Goal: Information Seeking & Learning: Find contact information

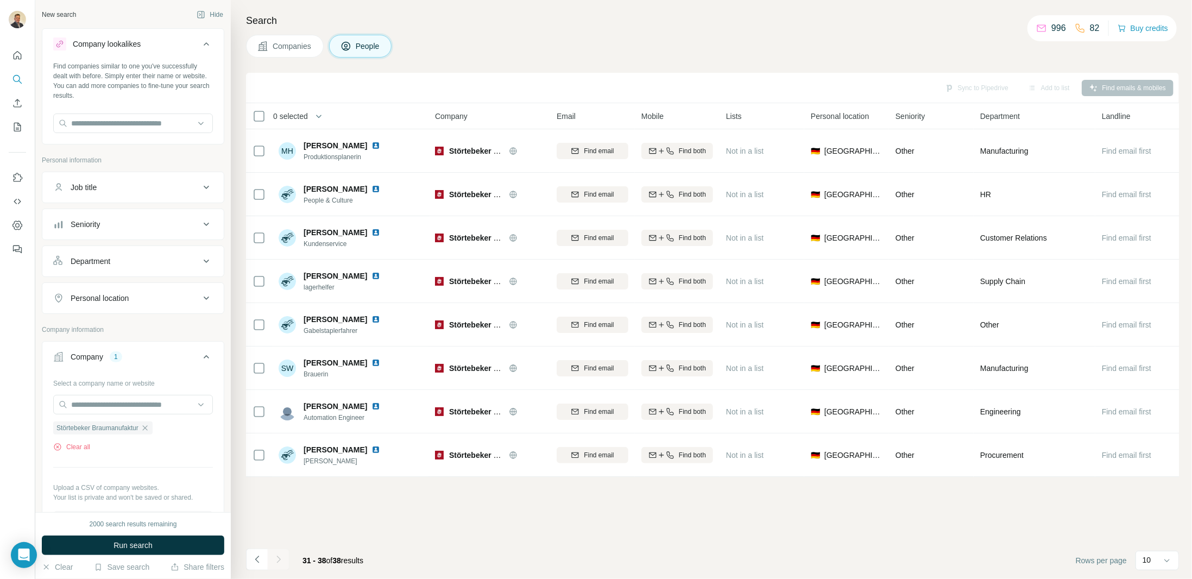
click at [200, 42] on icon at bounding box center [206, 43] width 13 height 13
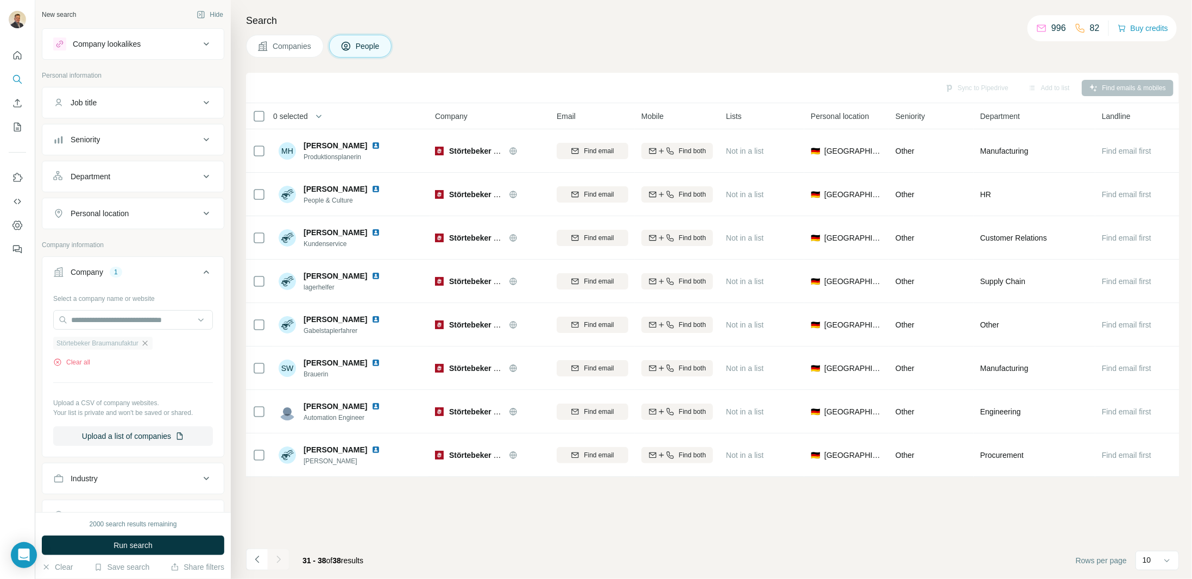
click at [149, 339] on icon "button" at bounding box center [145, 343] width 9 height 9
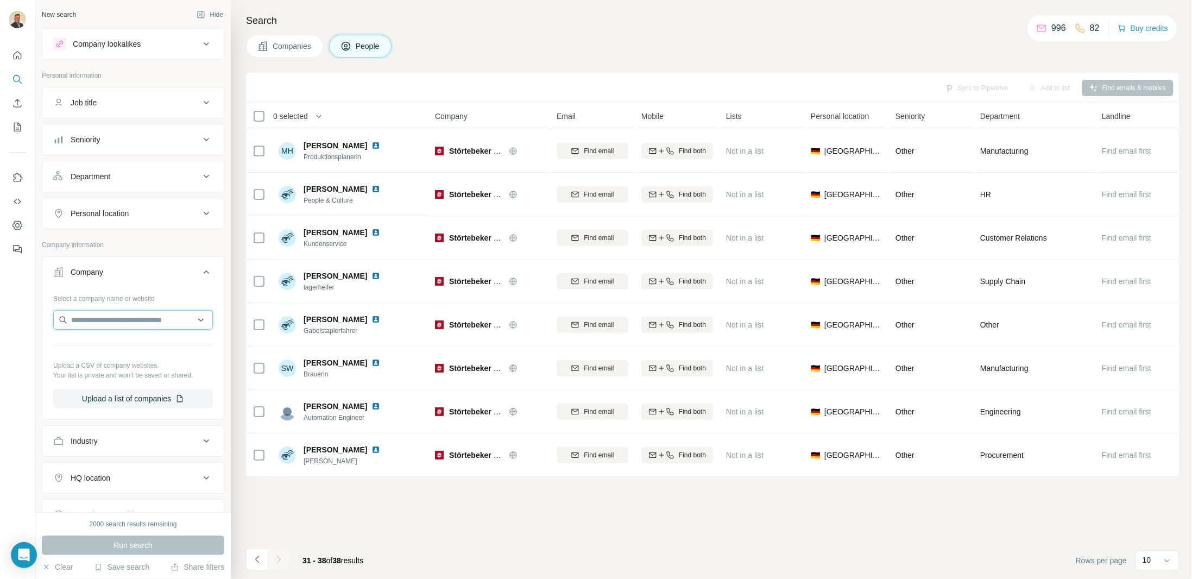
click at [128, 317] on input "text" at bounding box center [133, 320] width 160 height 20
type input "**********"
click at [133, 343] on p "Papierverarbeitung Golzern" at bounding box center [130, 341] width 93 height 11
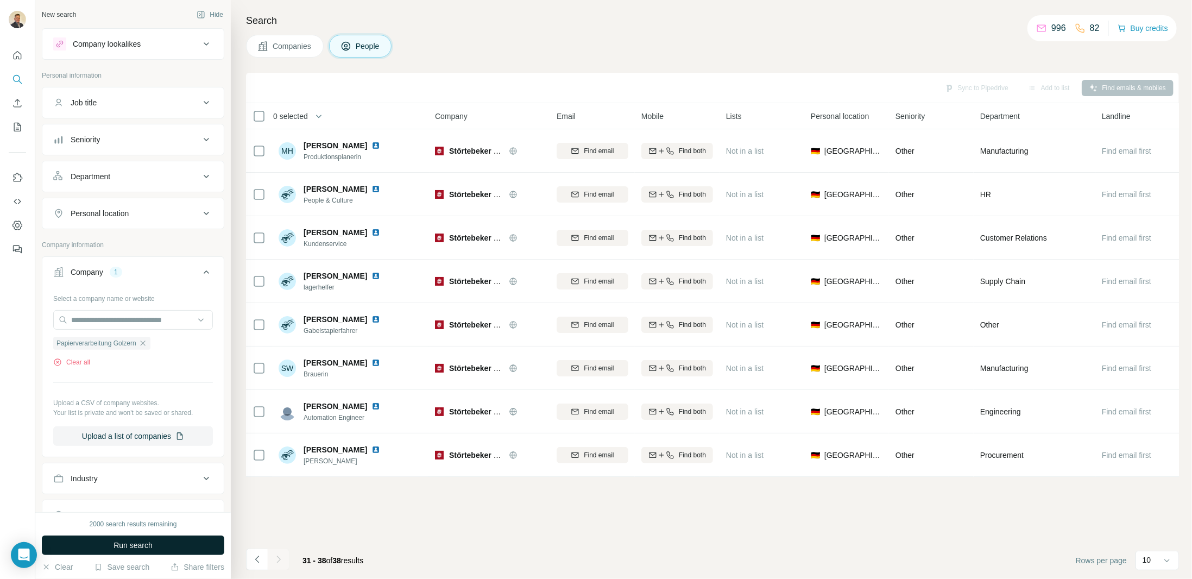
click at [137, 546] on span "Run search" at bounding box center [133, 545] width 39 height 11
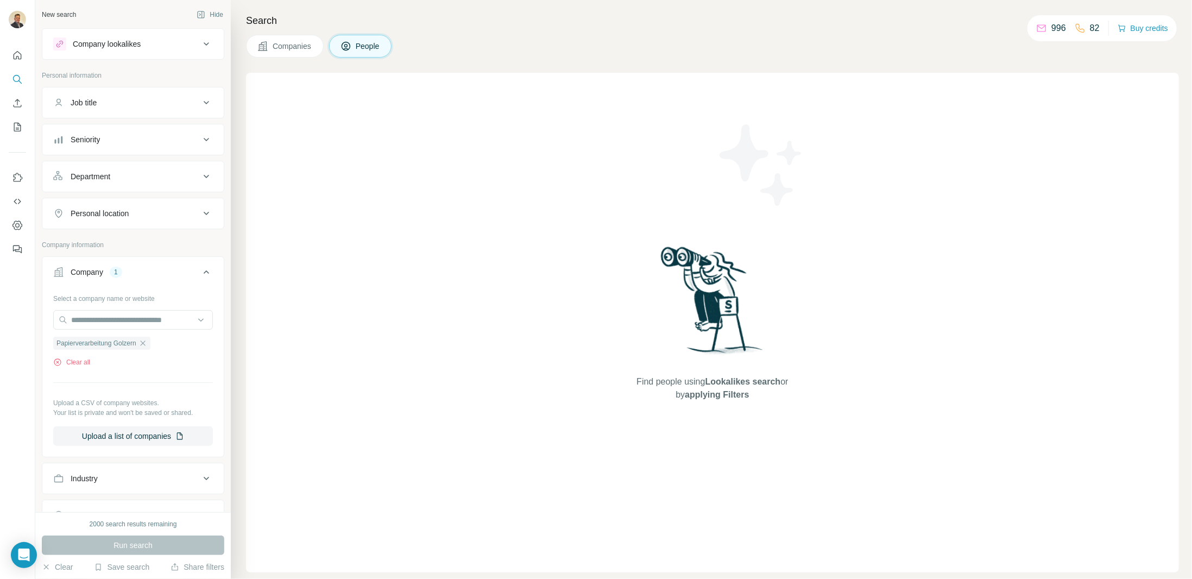
scroll to position [217, 0]
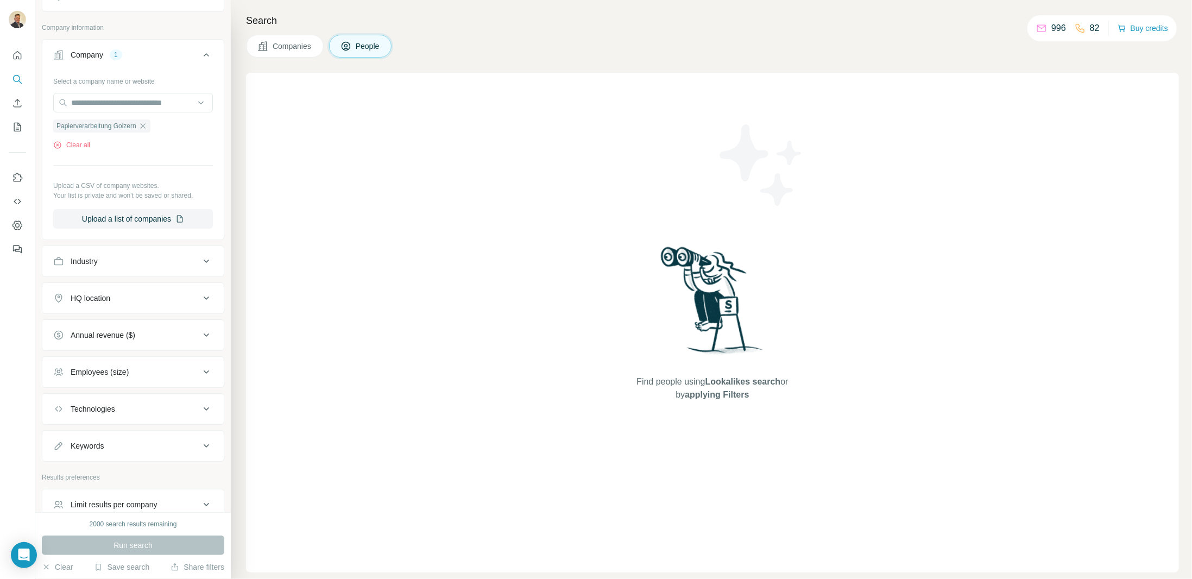
click at [135, 543] on div "Run search" at bounding box center [133, 546] width 183 height 20
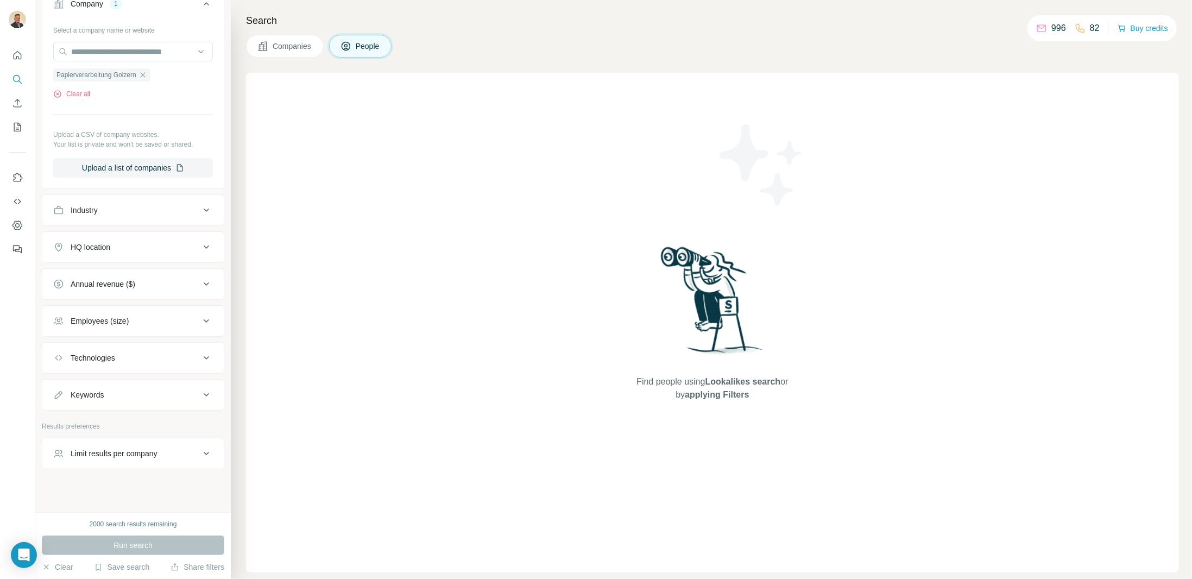
click at [274, 52] on button "Companies" at bounding box center [285, 46] width 78 height 23
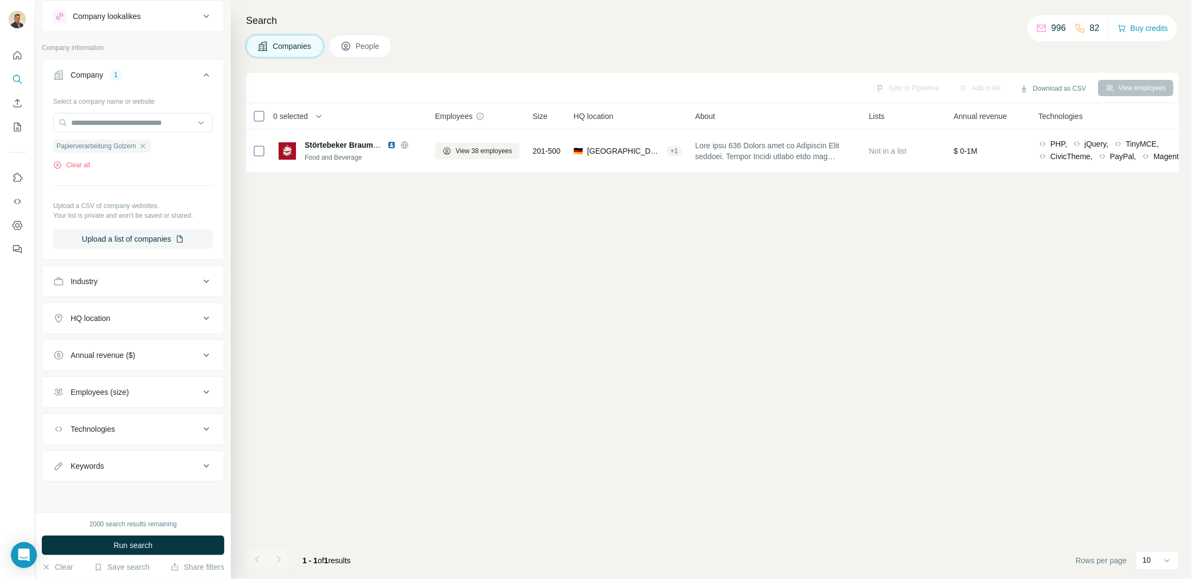
scroll to position [23, 0]
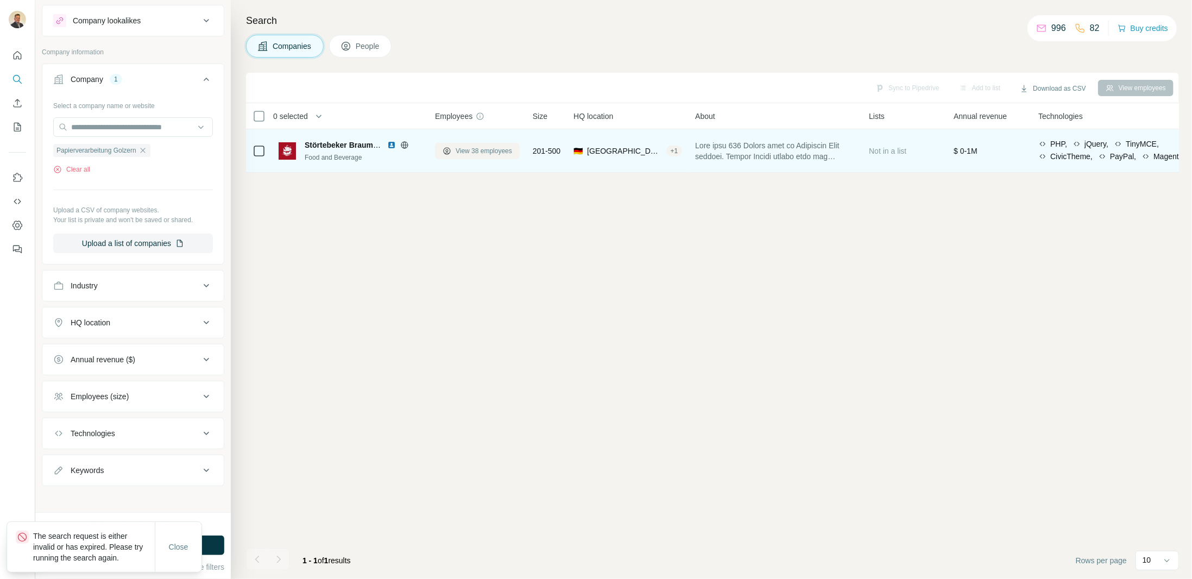
click at [456, 150] on span "View 38 employees" at bounding box center [484, 151] width 56 height 10
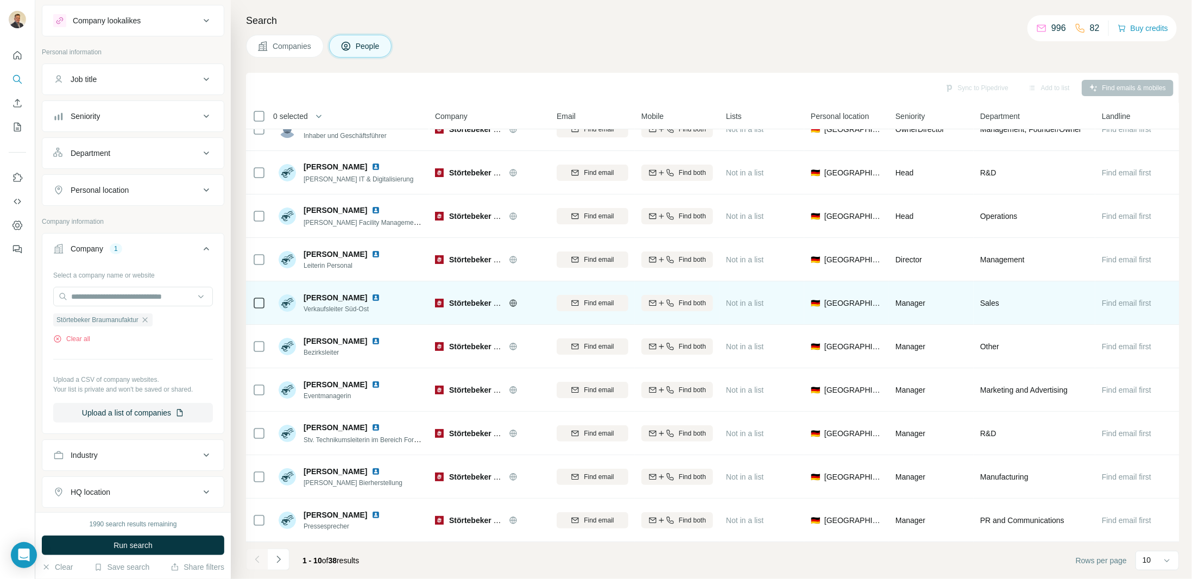
scroll to position [27, 0]
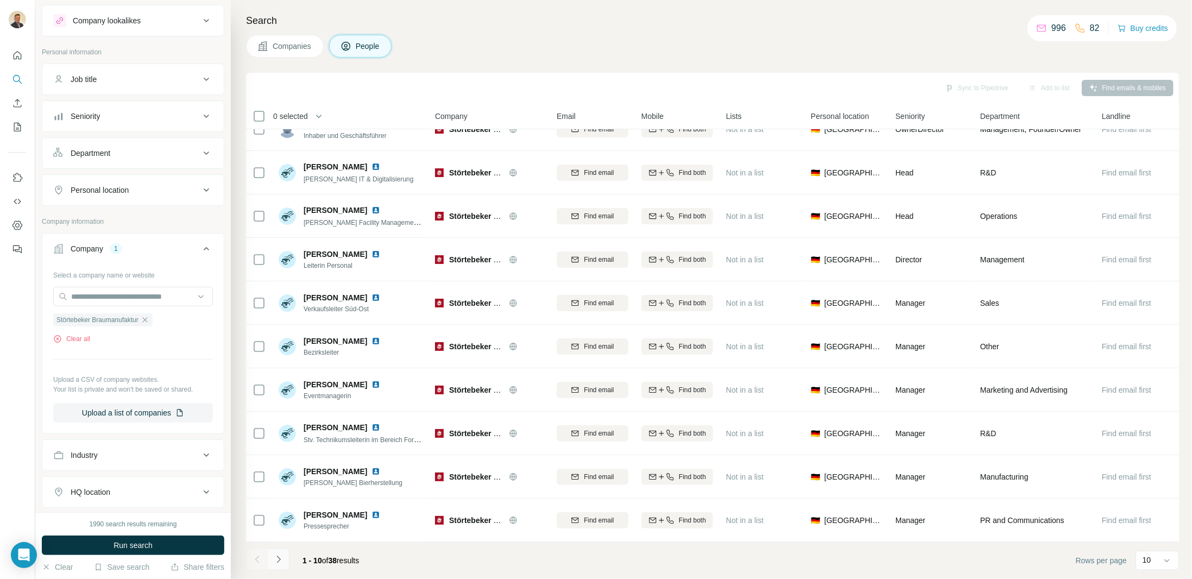
click at [280, 564] on icon "Navigate to next page" at bounding box center [278, 559] width 11 height 11
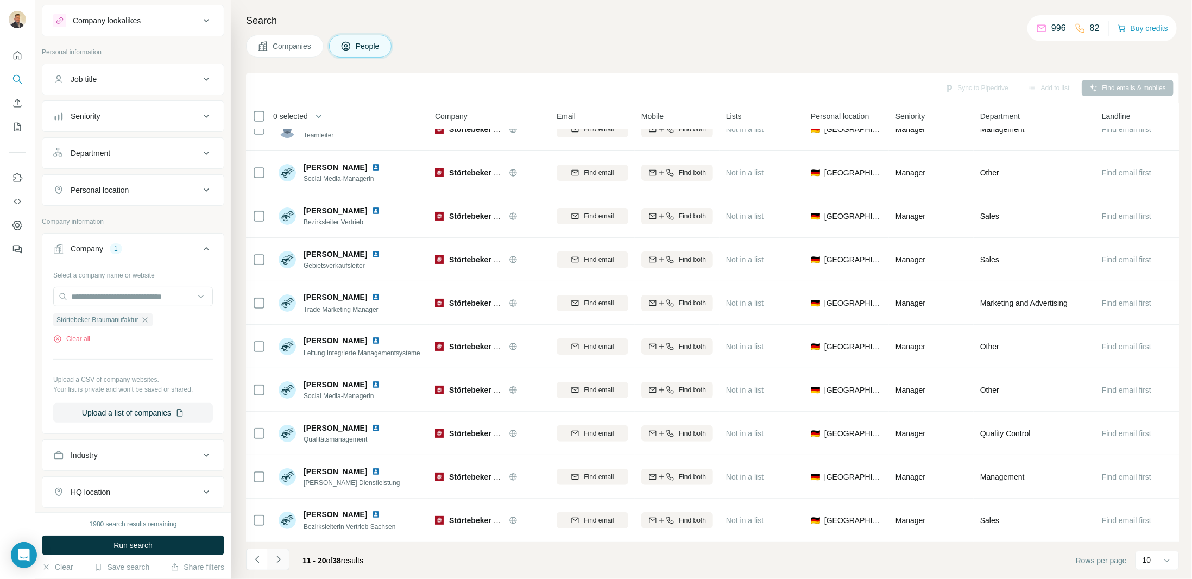
click at [280, 557] on icon "Navigate to next page" at bounding box center [278, 559] width 11 height 11
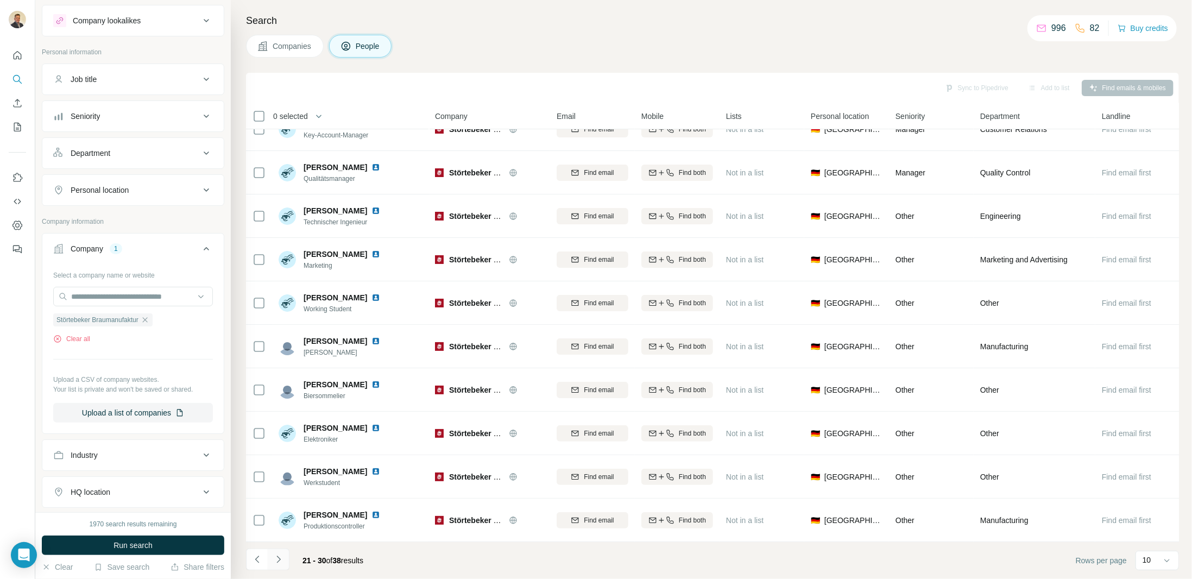
click at [280, 564] on icon "Navigate to next page" at bounding box center [278, 559] width 11 height 11
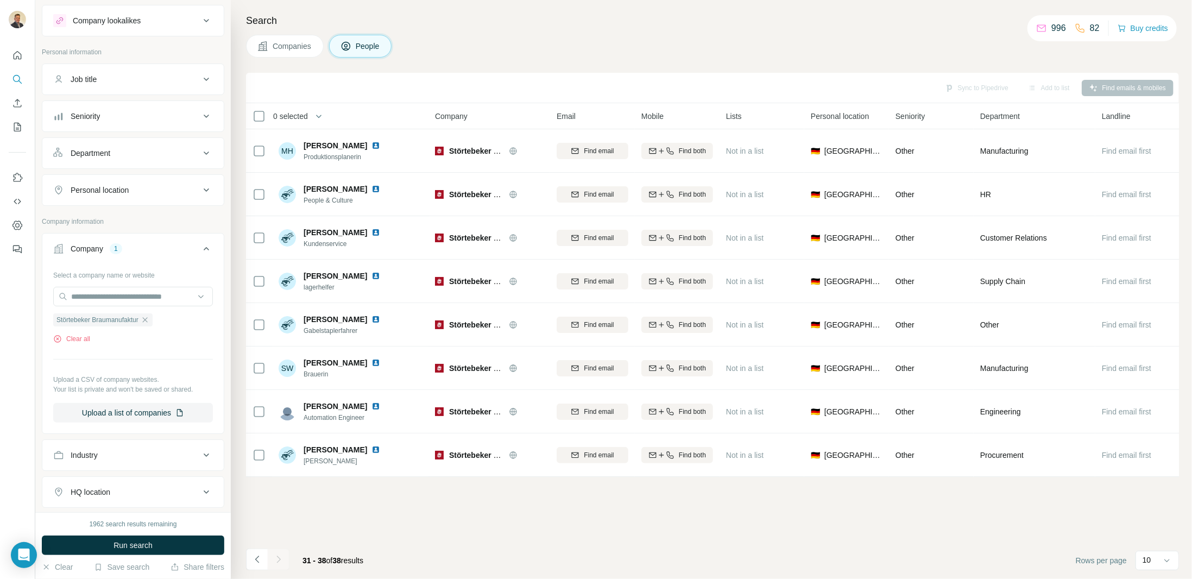
scroll to position [0, 0]
click at [259, 565] on button "Navigate to previous page" at bounding box center [257, 560] width 22 height 22
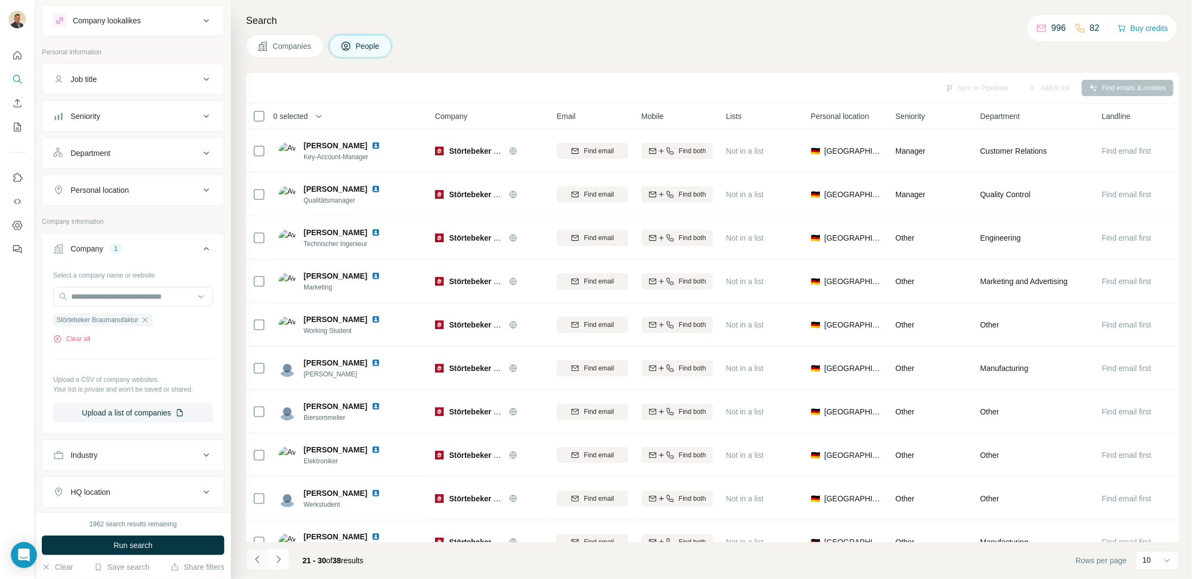
click at [259, 565] on button "Navigate to previous page" at bounding box center [257, 560] width 22 height 22
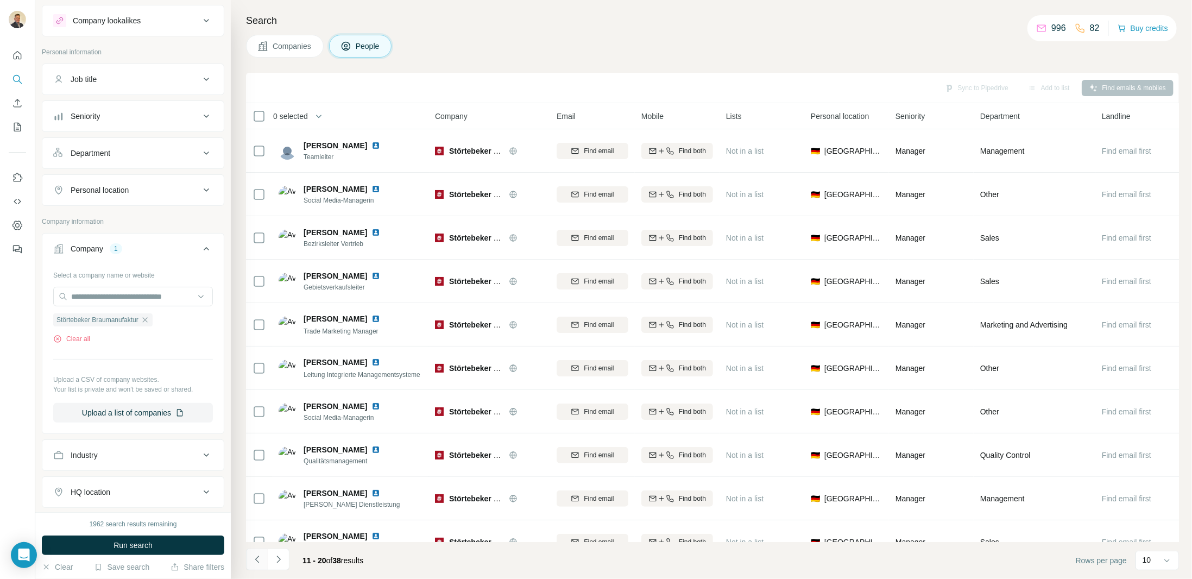
click at [259, 565] on button "Navigate to previous page" at bounding box center [257, 560] width 22 height 22
